Goal: Information Seeking & Learning: Compare options

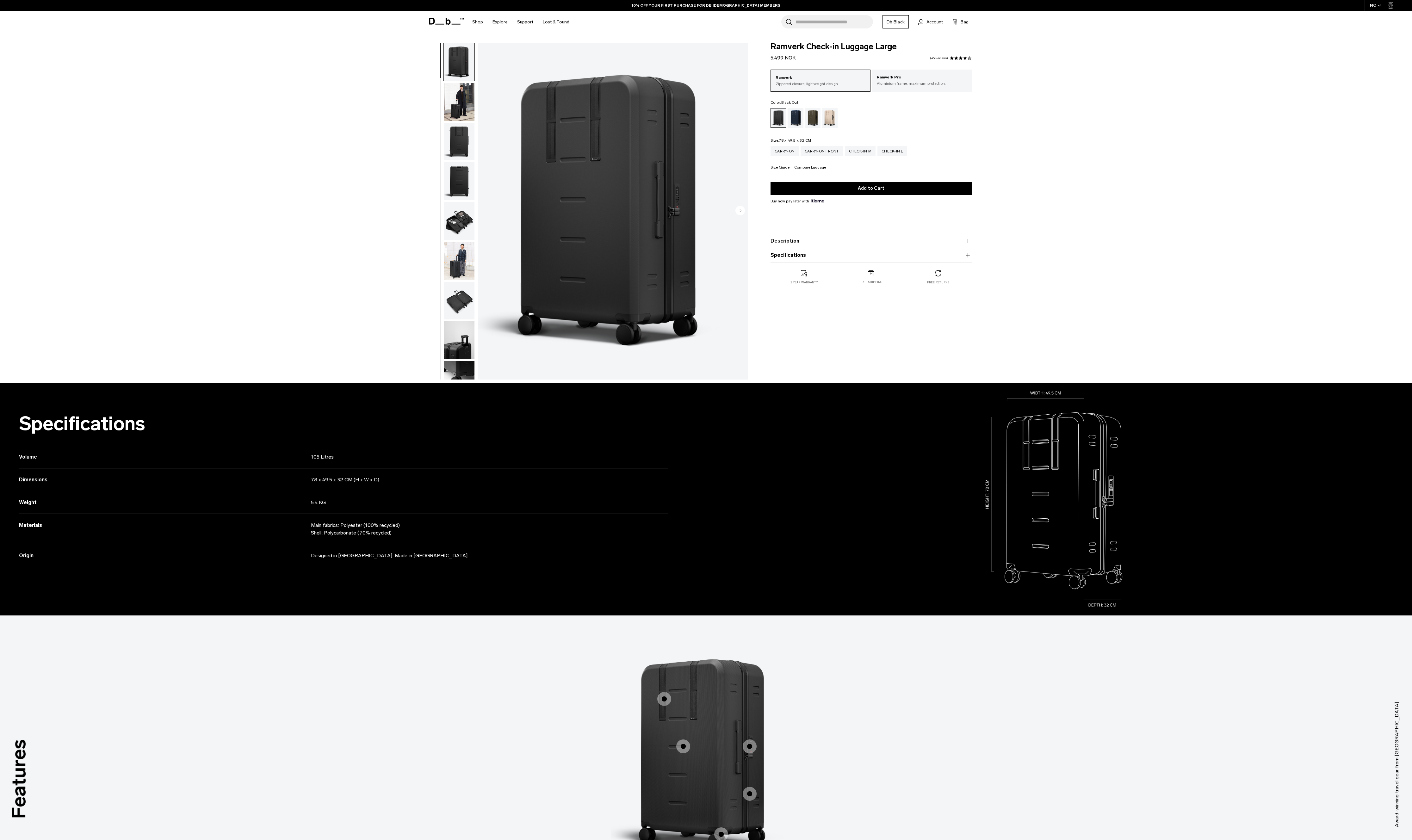
click at [338, 510] on div "Weight 5.4 KG" at bounding box center [344, 502] width 649 height 23
click at [312, 506] on p "5.4 KG" at bounding box center [473, 502] width 324 height 8
click at [317, 505] on p "5.4 KG" at bounding box center [473, 502] width 324 height 8
click at [312, 506] on p "5.4 KG" at bounding box center [473, 502] width 324 height 8
click at [1212, 285] on div "**********" at bounding box center [706, 213] width 1412 height 340
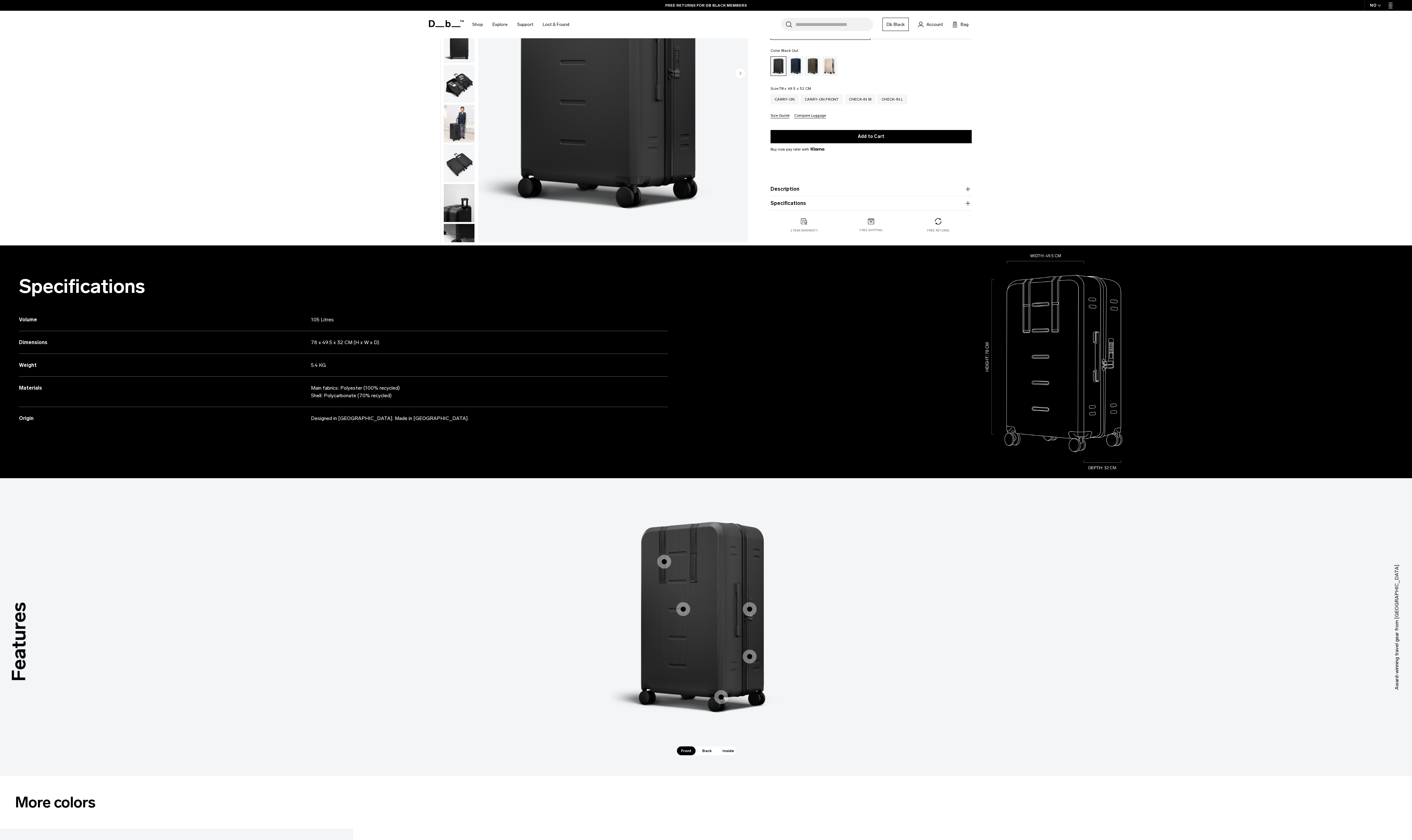
scroll to position [135, 0]
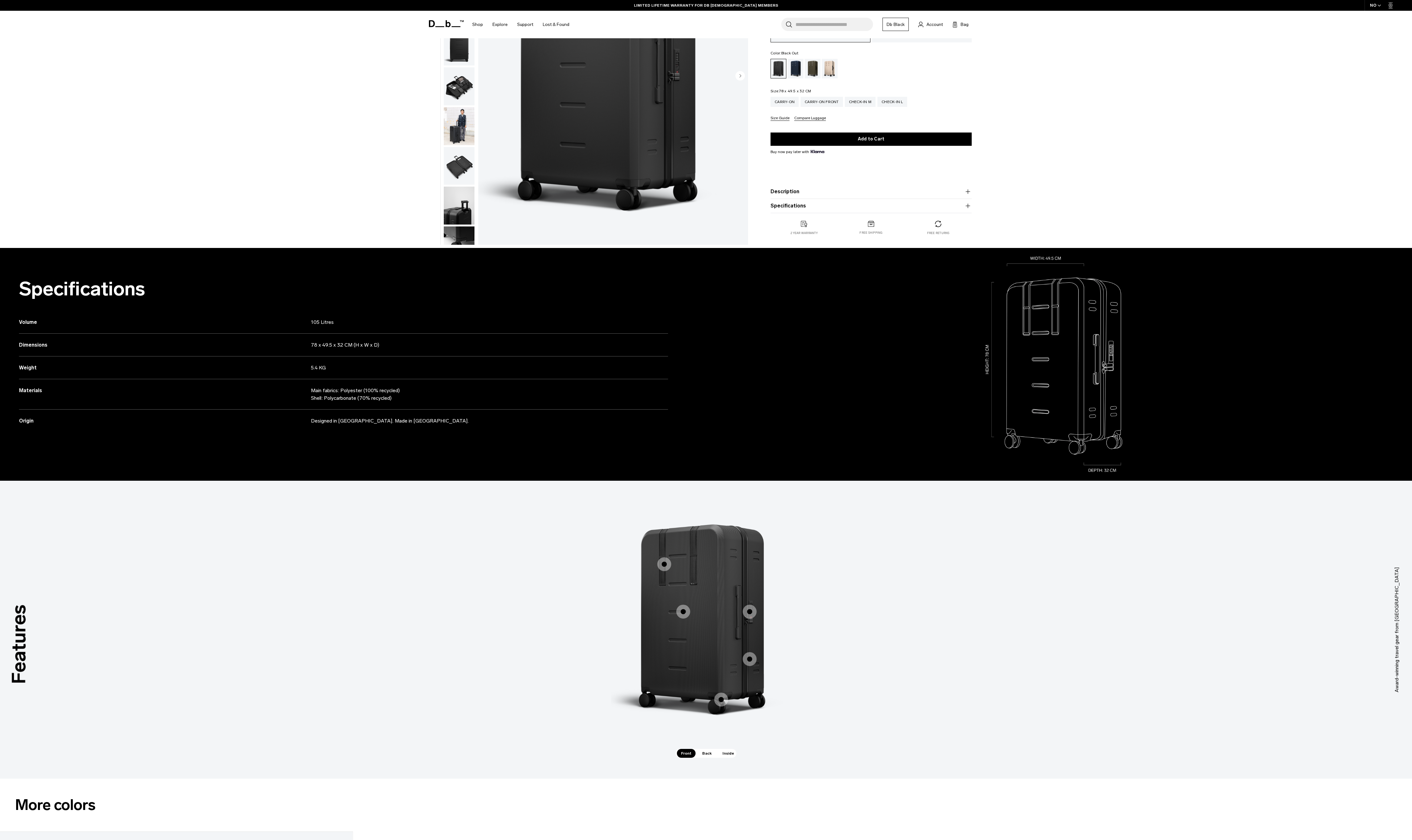
click at [465, 124] on img "button" at bounding box center [459, 126] width 31 height 38
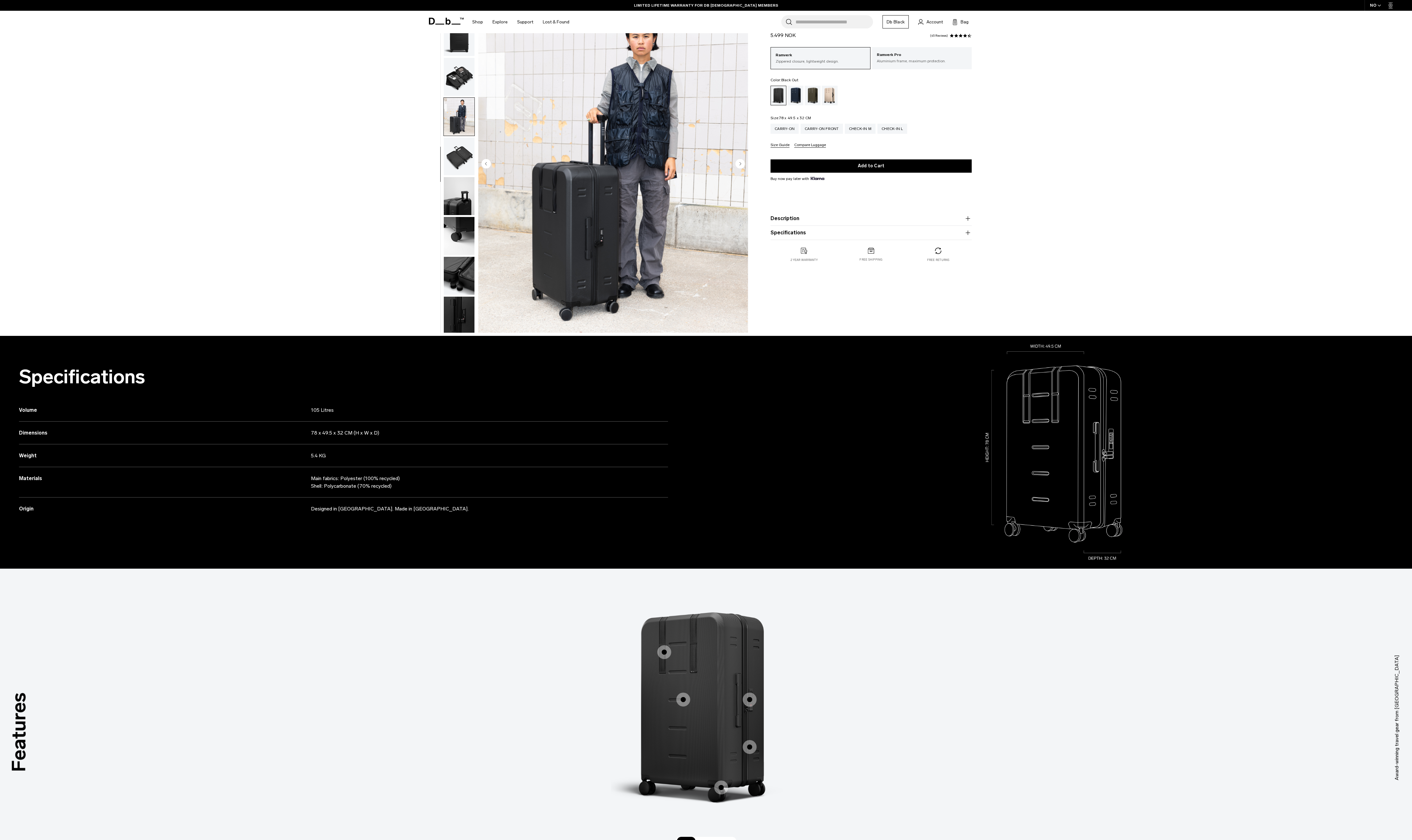
scroll to position [0, 0]
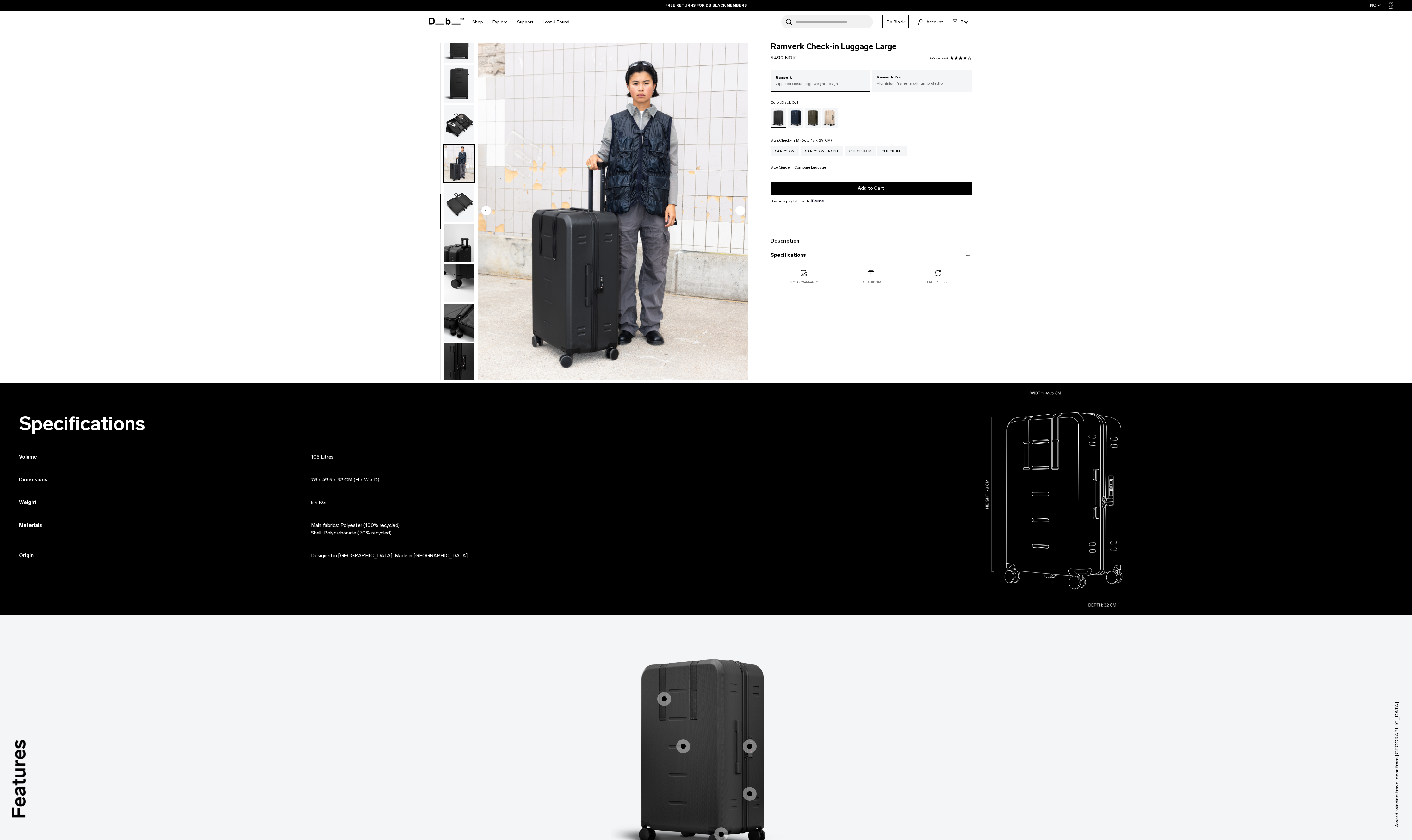
click at [866, 155] on div "Check-in M" at bounding box center [860, 151] width 31 height 10
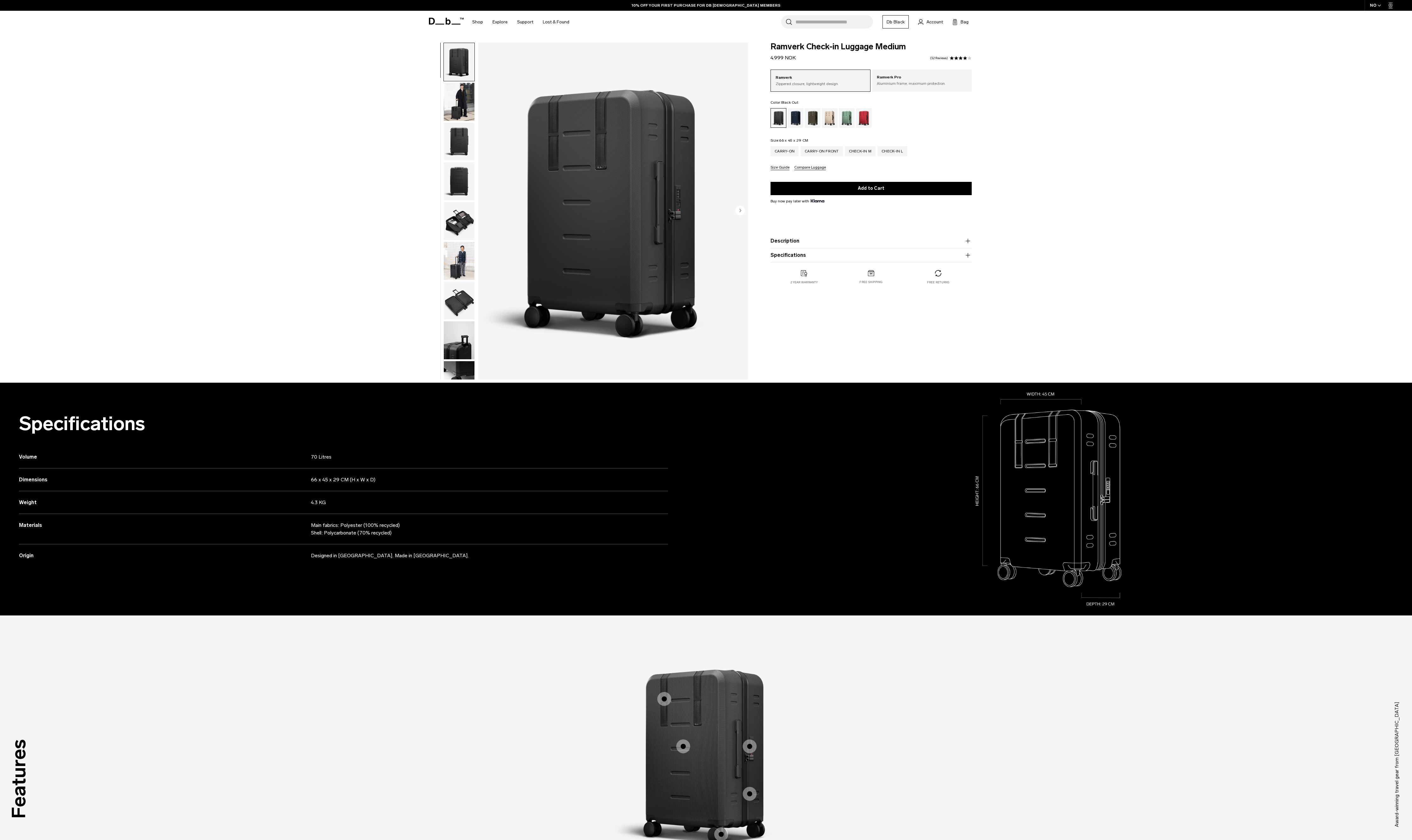
click at [464, 262] on img "button" at bounding box center [459, 260] width 31 height 38
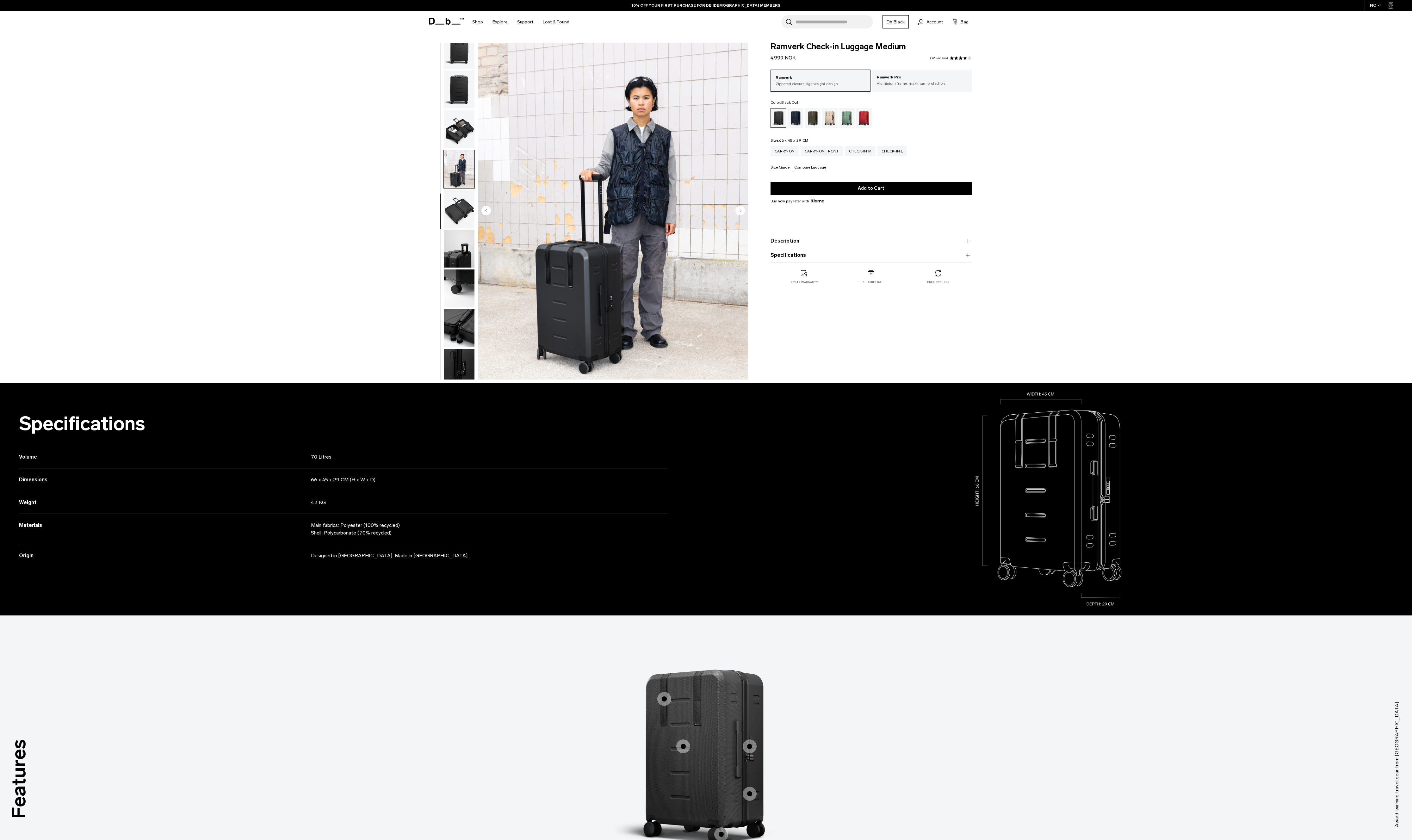
scroll to position [98, 0]
drag, startPoint x: 463, startPoint y: 230, endPoint x: 466, endPoint y: 256, distance: 26.2
click at [463, 230] on img "button" at bounding box center [459, 243] width 31 height 38
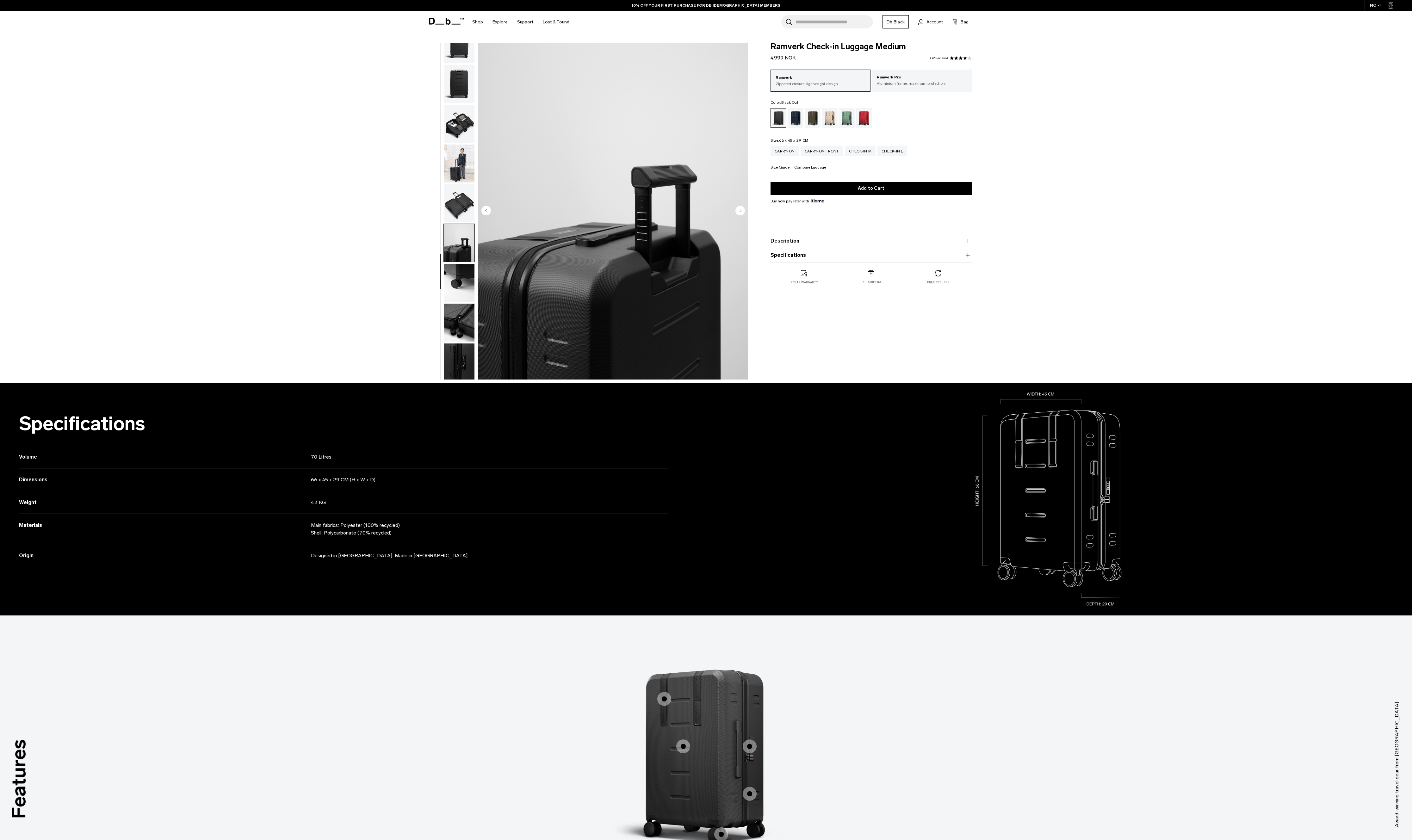
click at [466, 274] on img "button" at bounding box center [459, 282] width 31 height 38
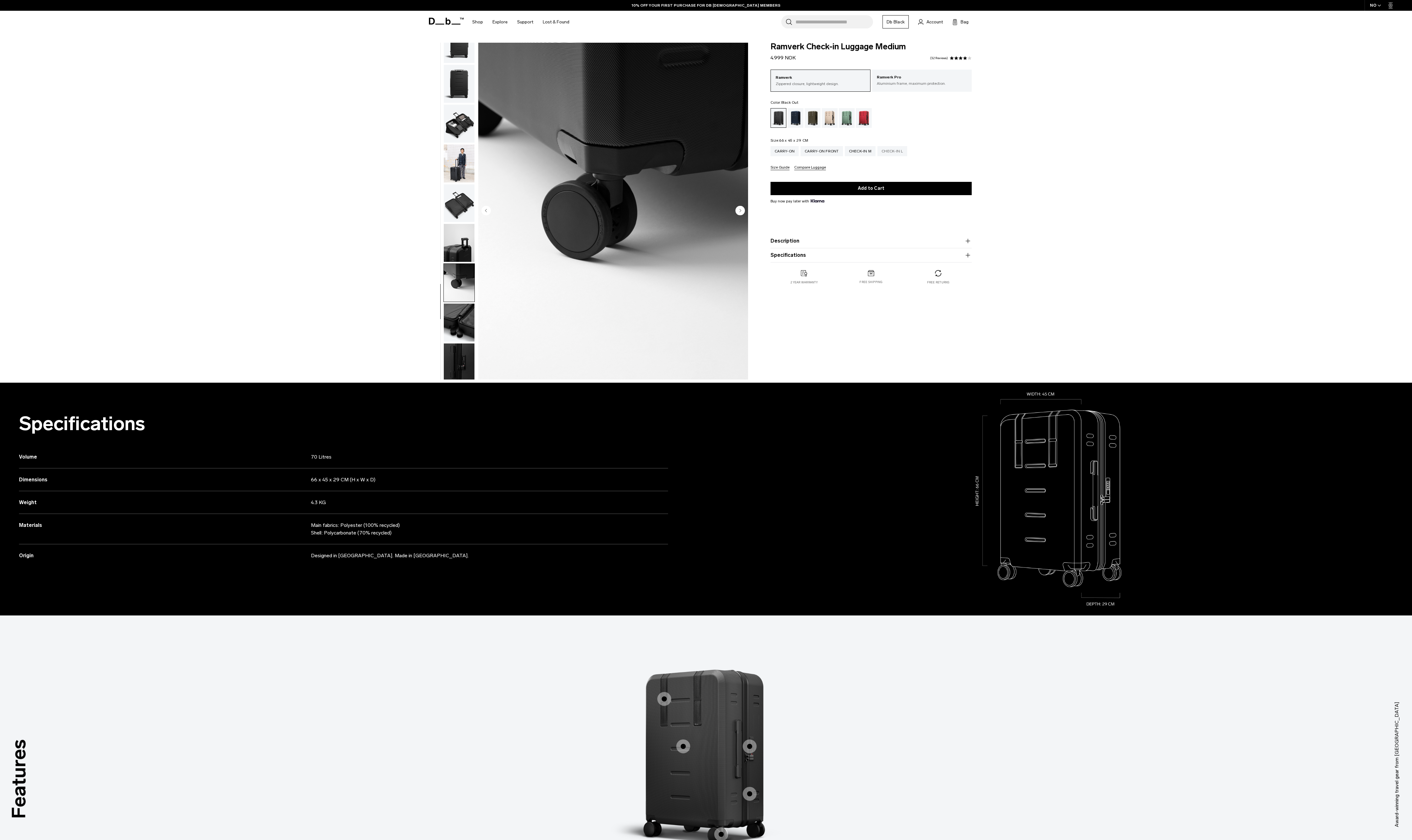
click at [885, 151] on div "Check-in L" at bounding box center [892, 151] width 30 height 10
